Goal: Navigation & Orientation: Find specific page/section

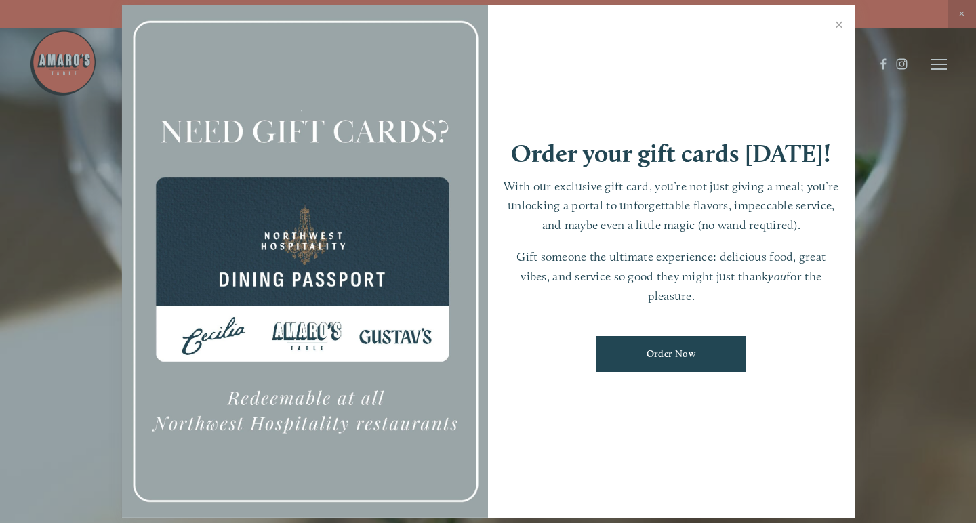
scroll to position [3, 0]
click at [842, 31] on link "Close" at bounding box center [840, 26] width 26 height 38
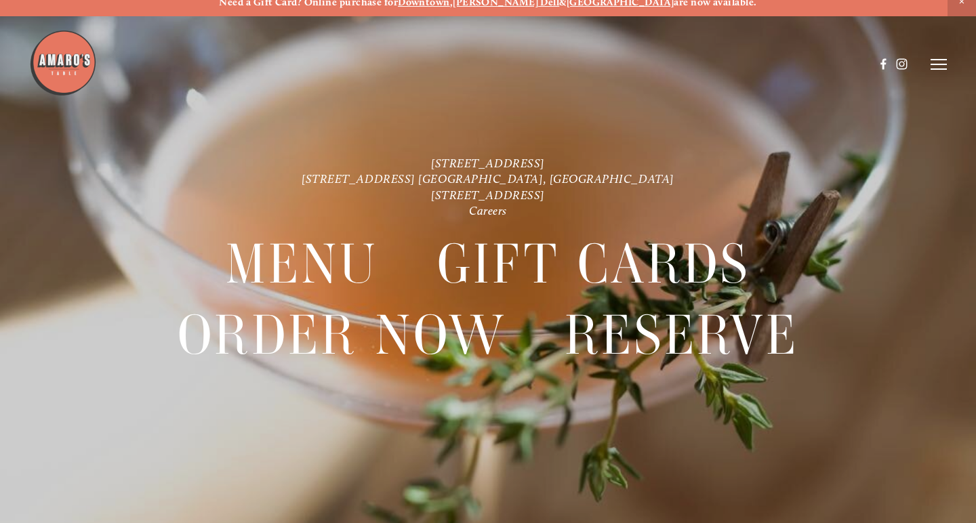
scroll to position [7, 0]
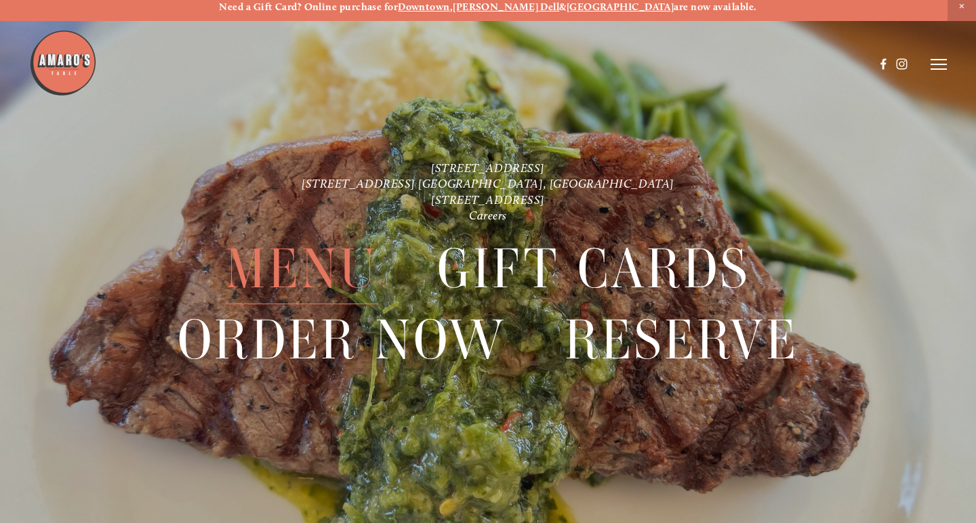
click at [322, 287] on span "Menu" at bounding box center [302, 269] width 153 height 71
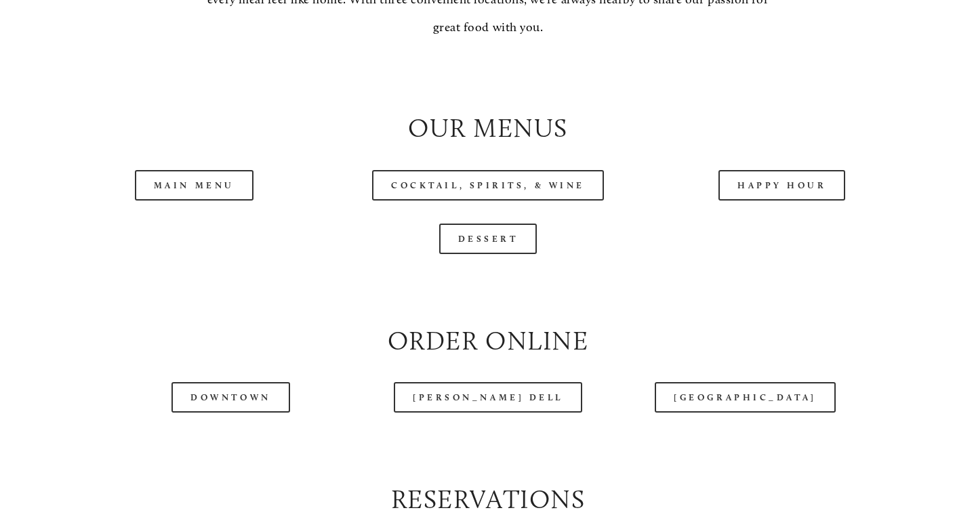
scroll to position [1361, 0]
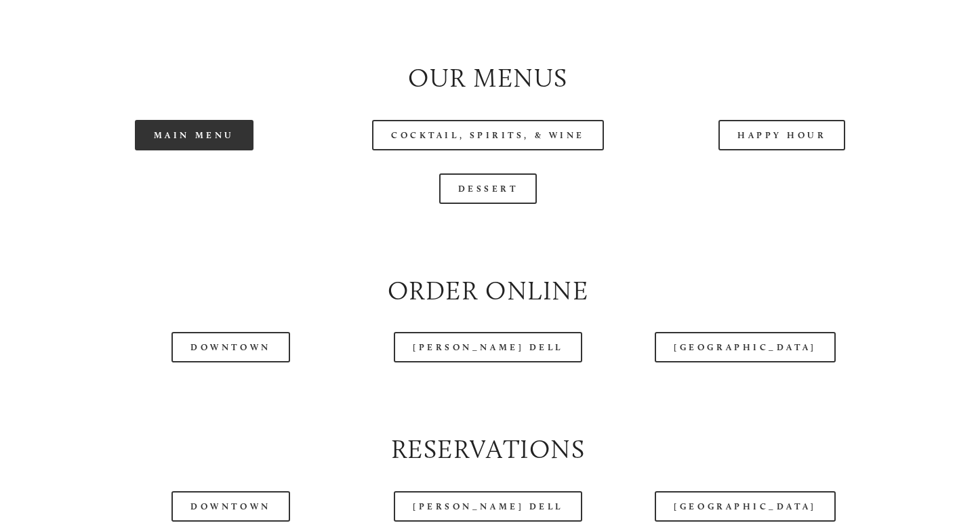
click at [242, 136] on link "Main Menu" at bounding box center [194, 135] width 119 height 31
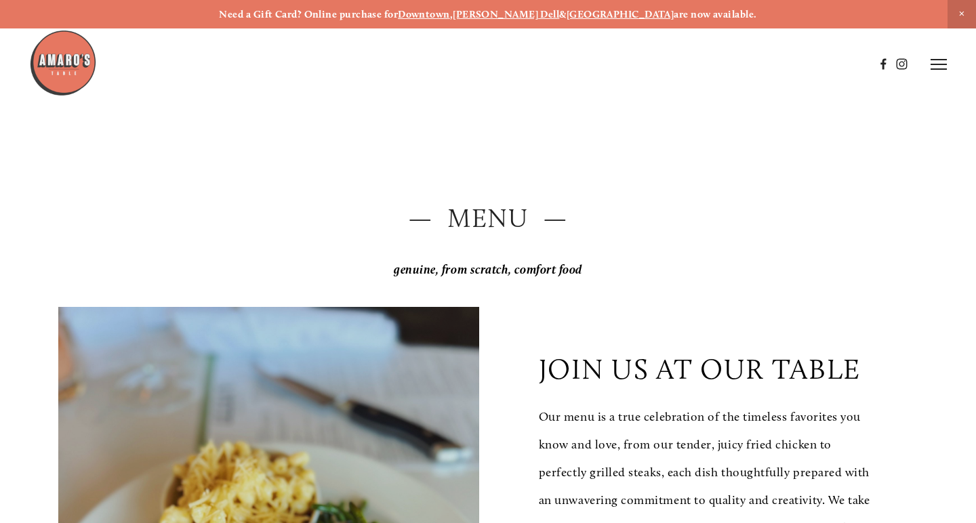
scroll to position [0, 0]
click at [934, 67] on icon at bounding box center [939, 64] width 16 height 12
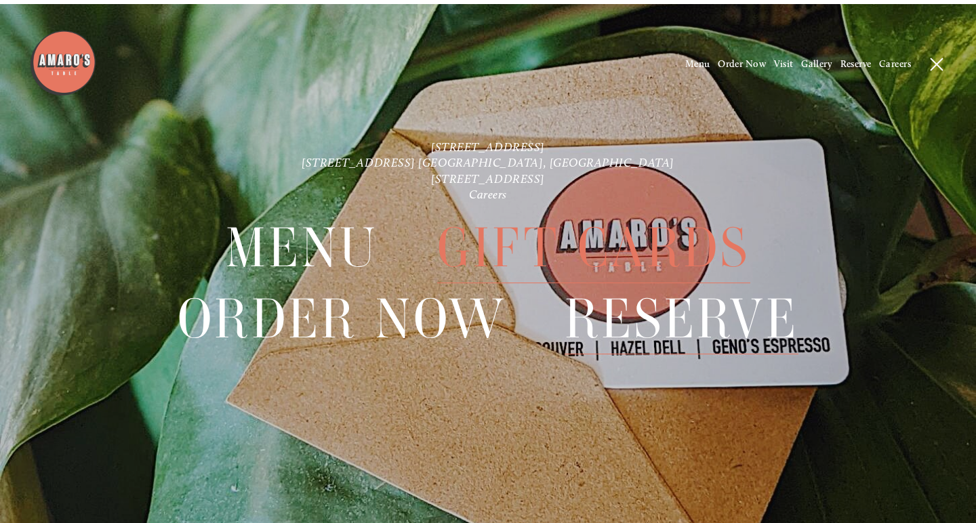
scroll to position [2985, 0]
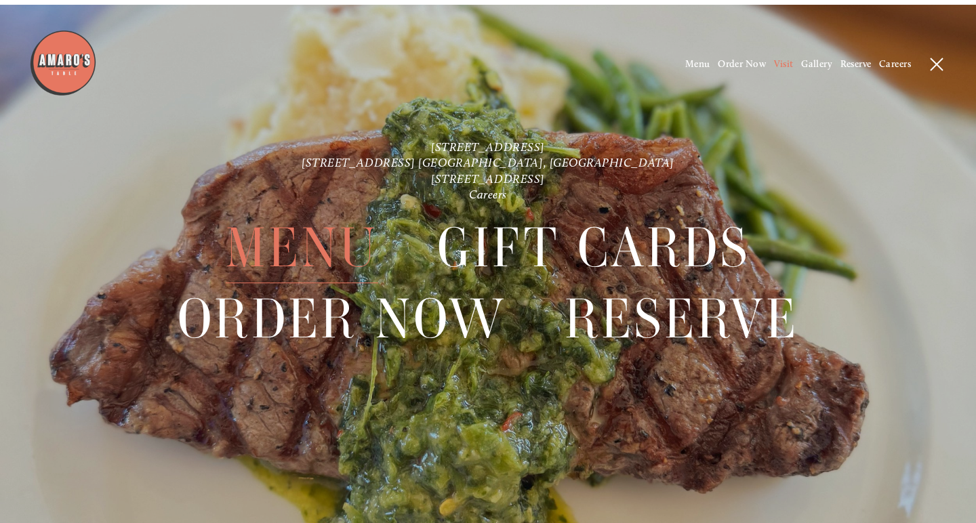
click at [780, 62] on span "Visit" at bounding box center [784, 64] width 20 height 12
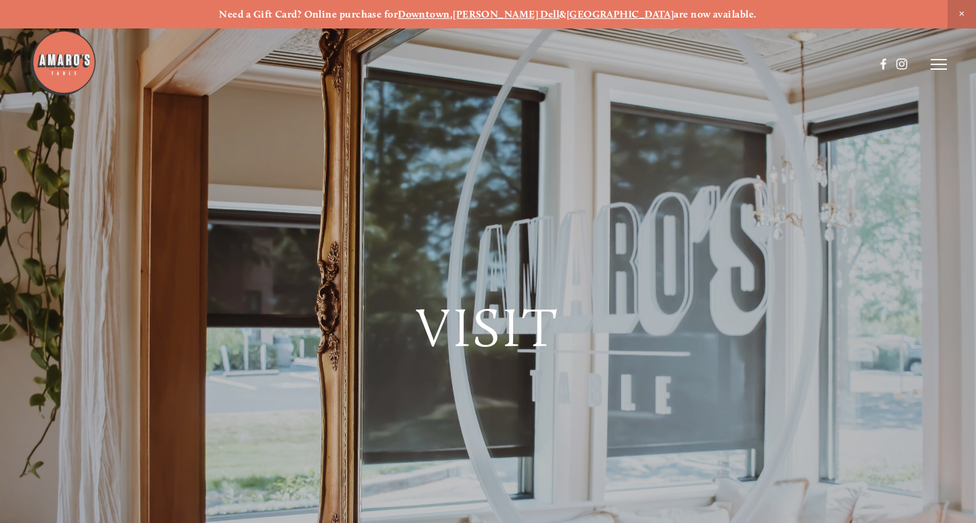
click at [938, 60] on line at bounding box center [939, 60] width 16 height 0
click at [696, 64] on span "Menu" at bounding box center [698, 64] width 25 height 12
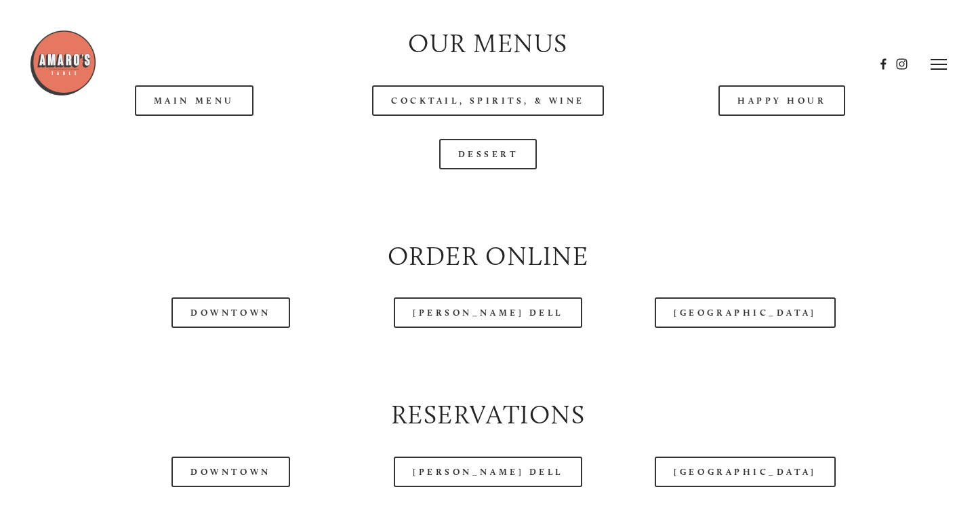
scroll to position [1386, 0]
